Goal: Communication & Community: Participate in discussion

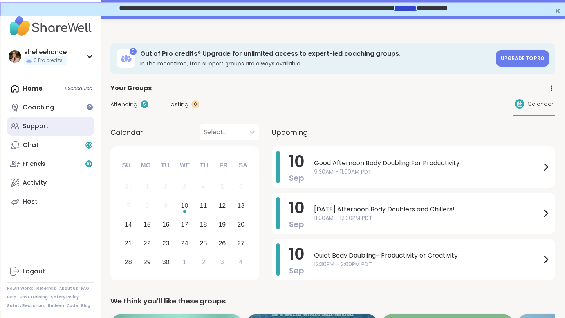
click at [78, 132] on link "Support" at bounding box center [50, 126] width 87 height 19
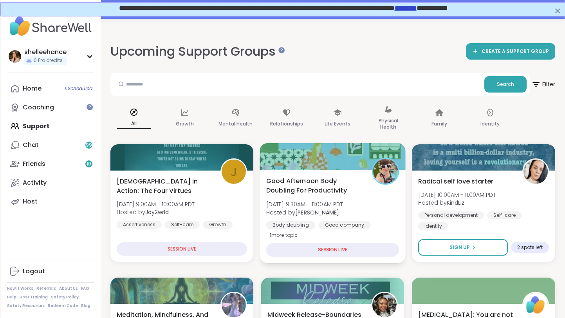
click at [392, 229] on div "Body doubling Good company Goal-setting" at bounding box center [332, 230] width 133 height 19
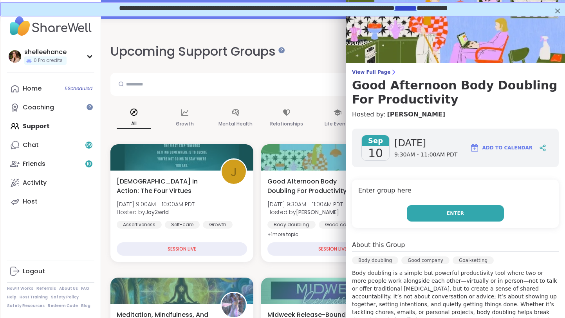
click at [433, 215] on button "Enter" at bounding box center [455, 213] width 97 height 16
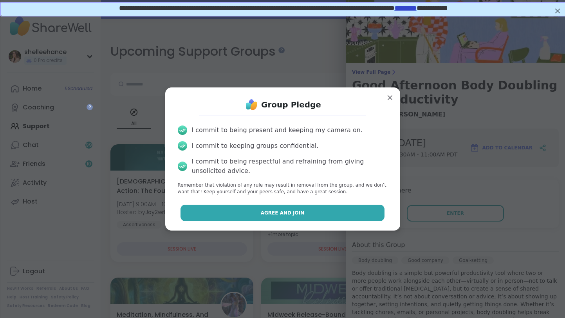
click at [259, 210] on button "Agree and Join" at bounding box center [283, 212] width 204 height 16
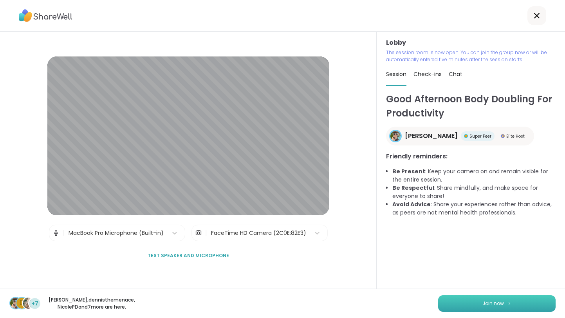
click at [492, 305] on button "Join now" at bounding box center [497, 303] width 118 height 16
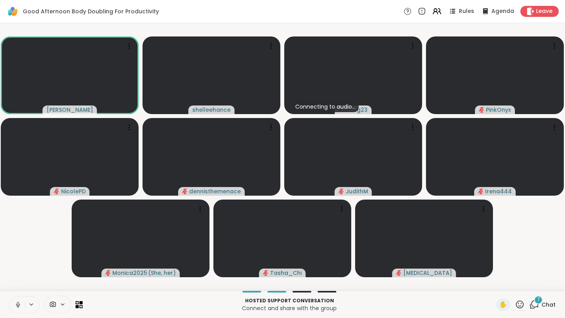
click at [31, 264] on video-player-container "[PERSON_NAME] shelleehance Connecting to audio... Kelldog23 PinkOnyx NicolePD d…" at bounding box center [283, 156] width 556 height 261
click at [11, 300] on button at bounding box center [17, 304] width 15 height 16
click at [555, 302] on span "Chat" at bounding box center [549, 304] width 14 height 8
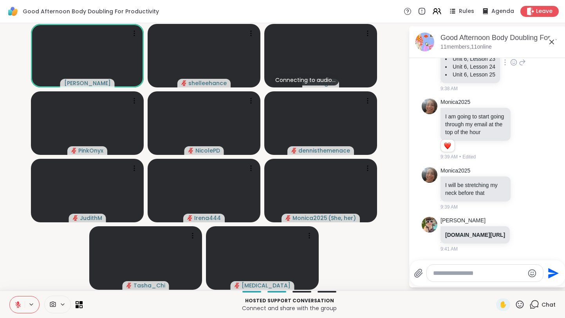
scroll to position [748, 0]
